Goal: Task Accomplishment & Management: Use online tool/utility

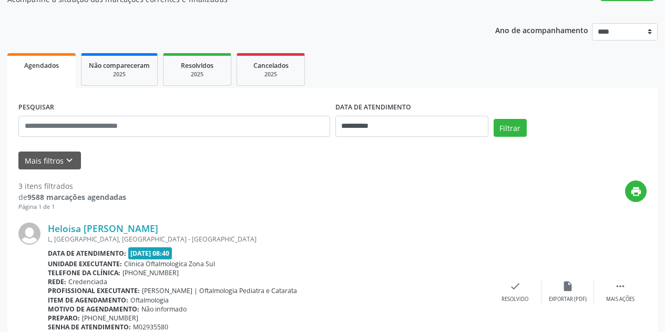
scroll to position [105, 0]
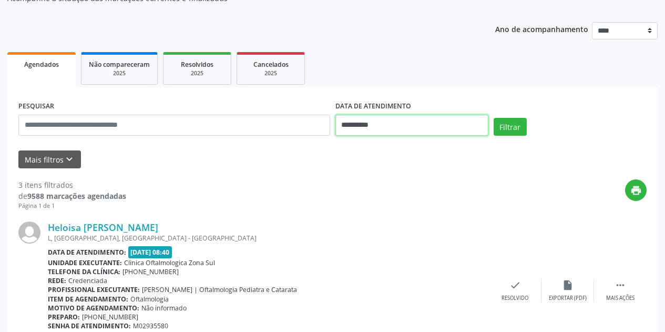
click at [413, 124] on input "**********" at bounding box center [412, 125] width 153 height 21
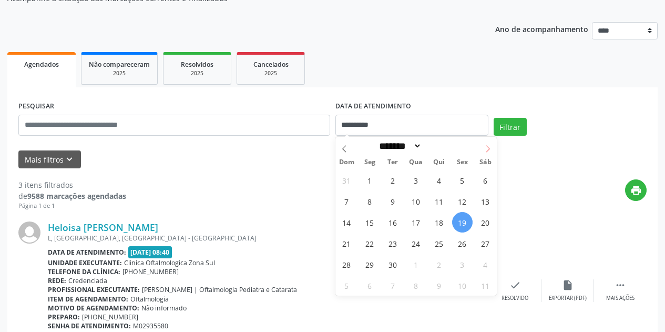
click at [486, 149] on icon at bounding box center [487, 148] width 7 height 7
select select "*"
click at [417, 182] on span "1" at bounding box center [416, 180] width 21 height 21
type input "**********"
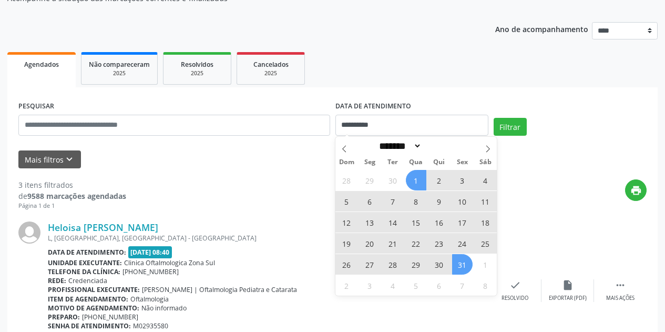
click at [462, 265] on span "31" at bounding box center [462, 264] width 21 height 21
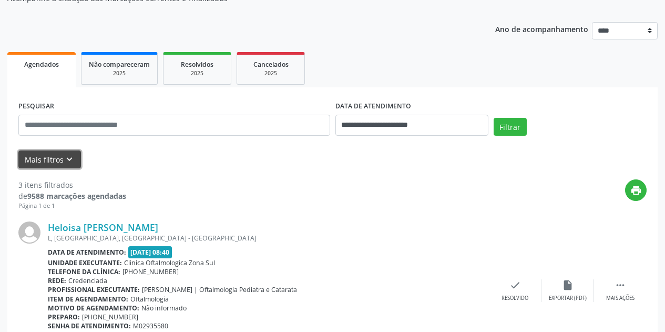
click at [72, 168] on button "Mais filtros keyboard_arrow_down" at bounding box center [49, 159] width 63 height 18
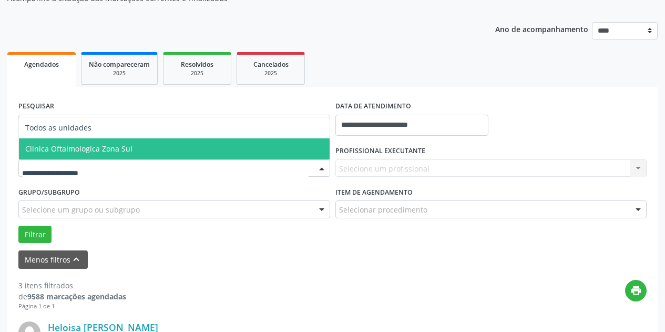
click at [116, 159] on div "Todos as unidades Clinica Oftalmologica Zona Sul Nenhum resultado encontrado pa…" at bounding box center [174, 168] width 312 height 18
click at [154, 152] on span "Clinica Oftalmologica Zona Sul" at bounding box center [174, 148] width 311 height 21
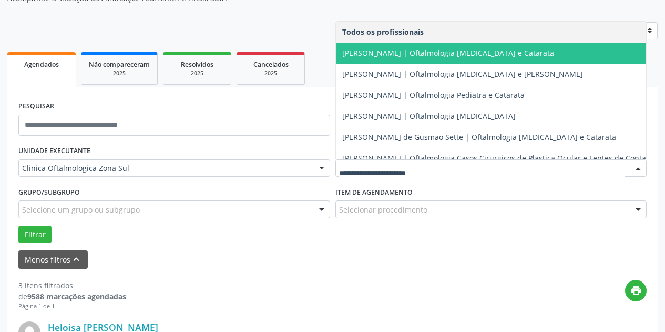
click at [400, 47] on span "[PERSON_NAME] | Oftalmologia [MEDICAL_DATA] e Catarata" at bounding box center [497, 53] width 323 height 21
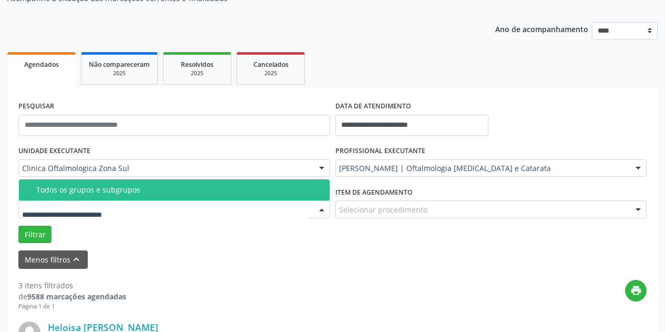
click at [205, 208] on div at bounding box center [174, 209] width 312 height 18
click at [101, 190] on div "Todos os grupos e subgrupos" at bounding box center [179, 190] width 287 height 8
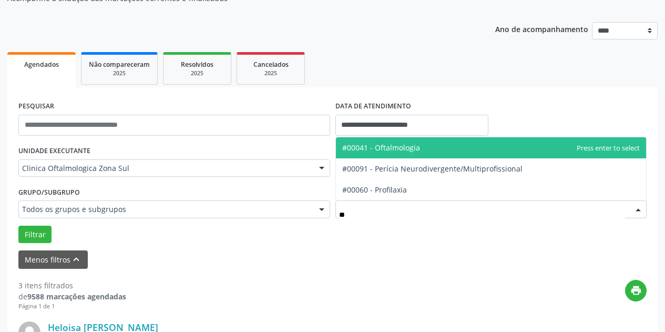
type input "***"
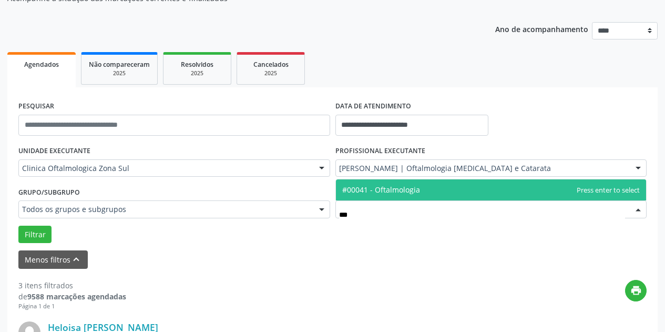
click at [387, 189] on span "#00041 - Oftalmologia" at bounding box center [381, 190] width 78 height 10
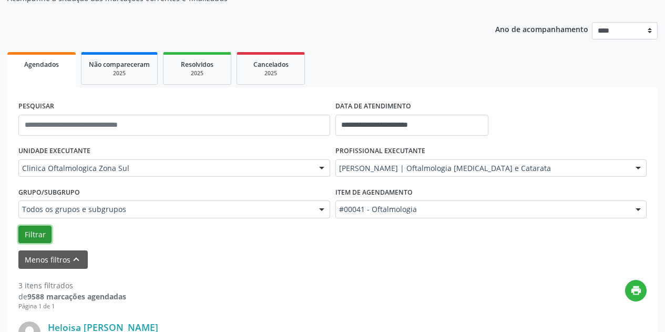
click at [35, 231] on button "Filtrar" at bounding box center [34, 235] width 33 height 18
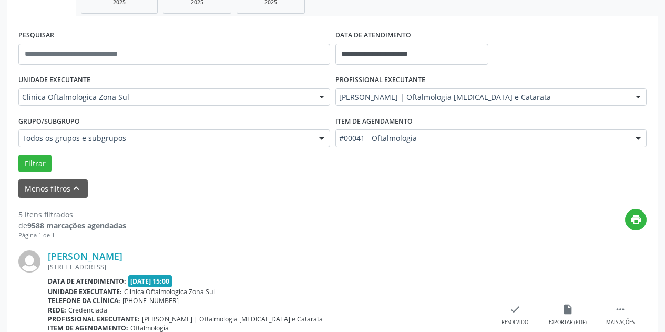
scroll to position [0, 0]
